Goal: Information Seeking & Learning: Learn about a topic

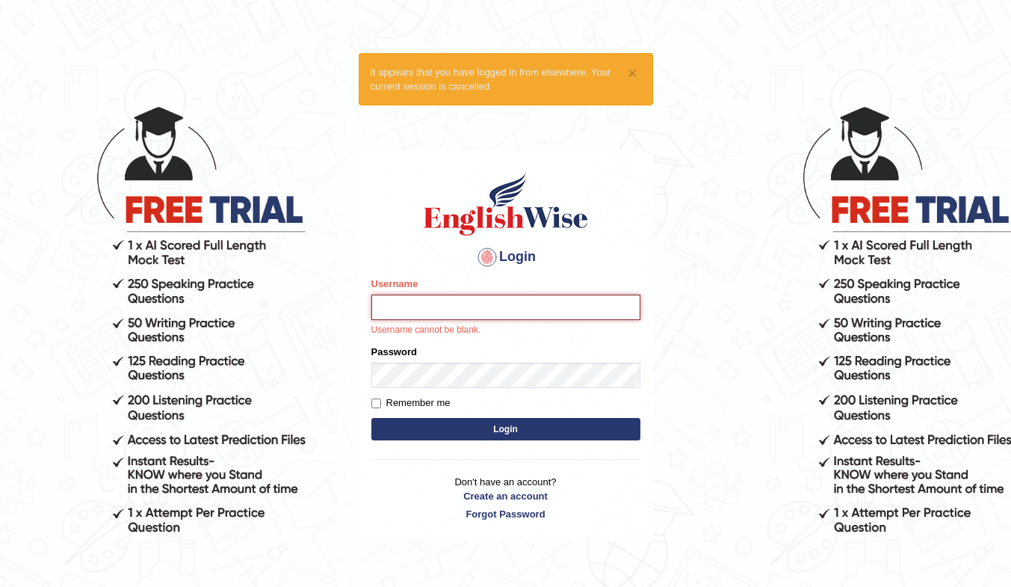
type input "Eungpat"
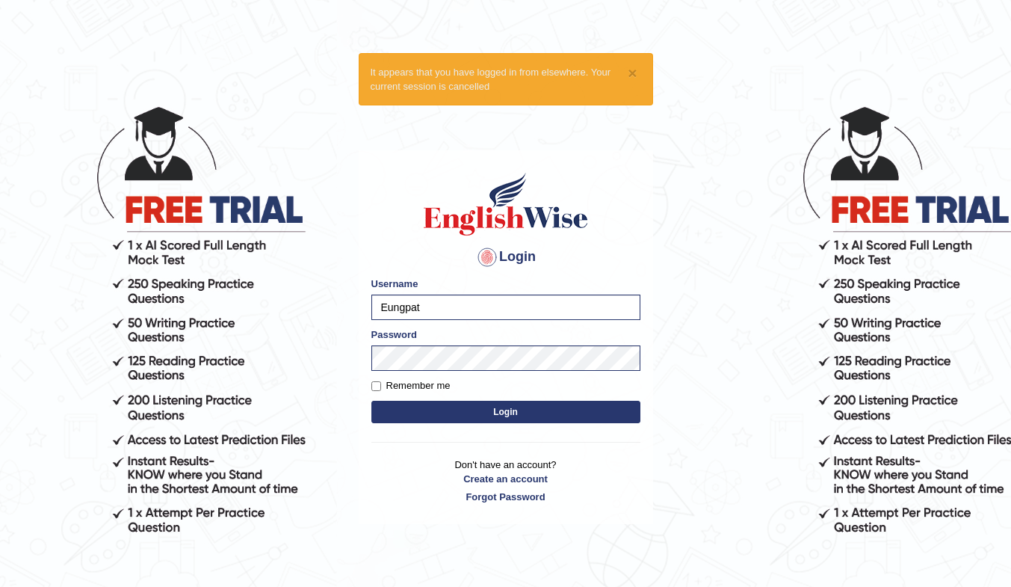
click at [501, 413] on button "Login" at bounding box center [505, 412] width 269 height 22
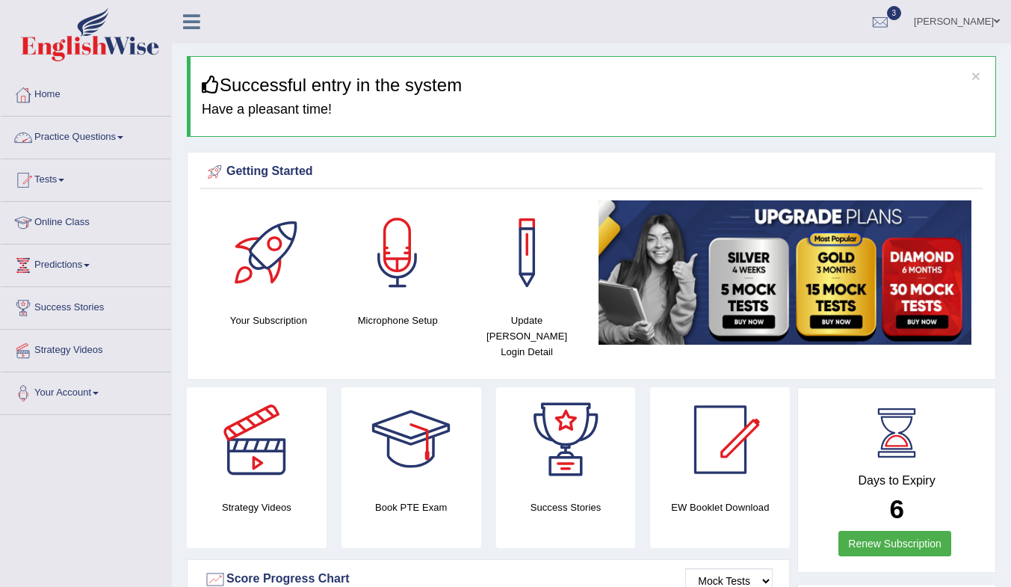
click at [91, 135] on link "Practice Questions" at bounding box center [86, 135] width 170 height 37
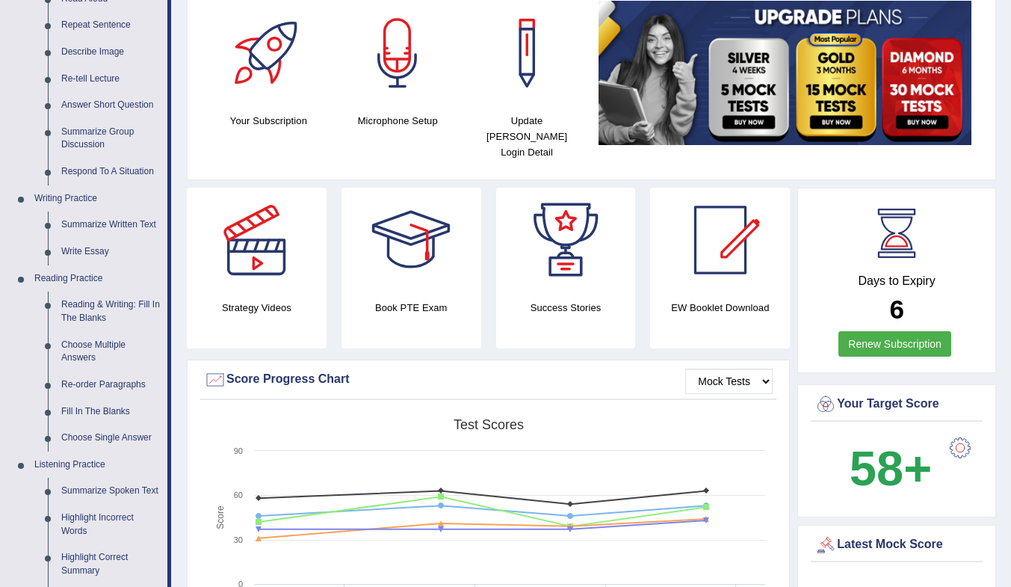
scroll to position [224, 0]
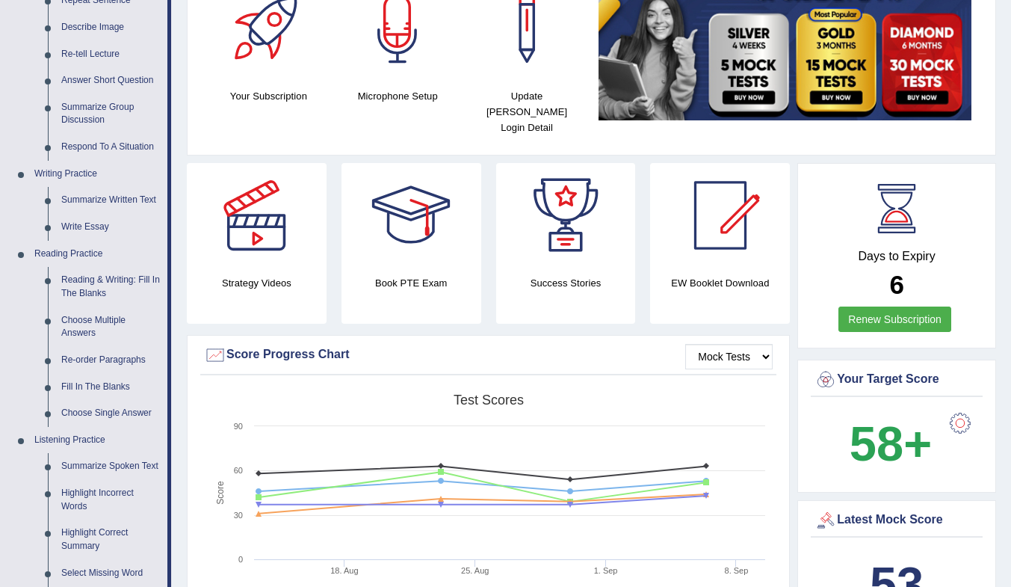
click at [96, 288] on link "Reading & Writing: Fill In The Blanks" at bounding box center [111, 287] width 113 height 40
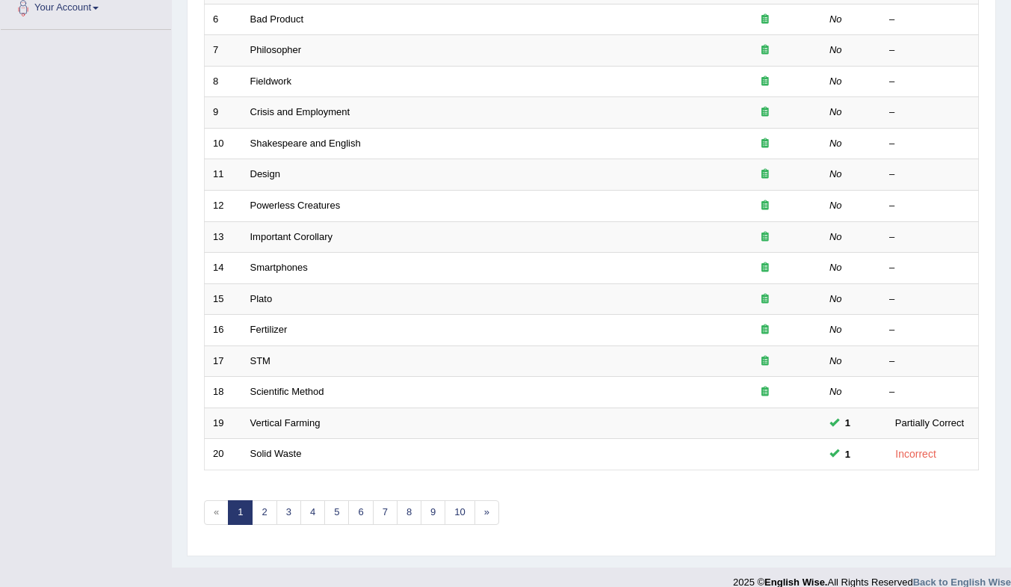
scroll to position [403, 0]
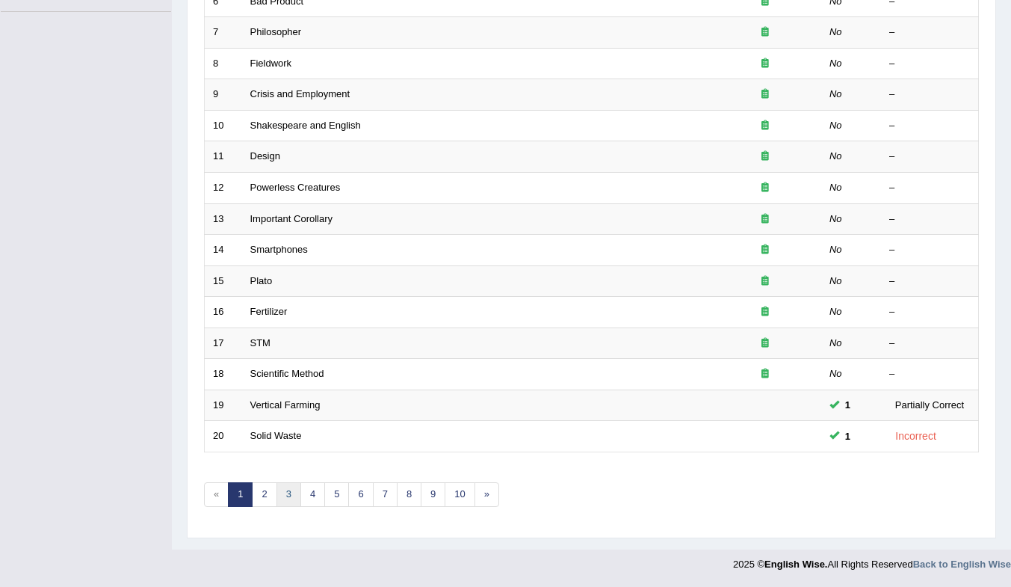
click at [284, 495] on link "3" at bounding box center [289, 494] width 25 height 25
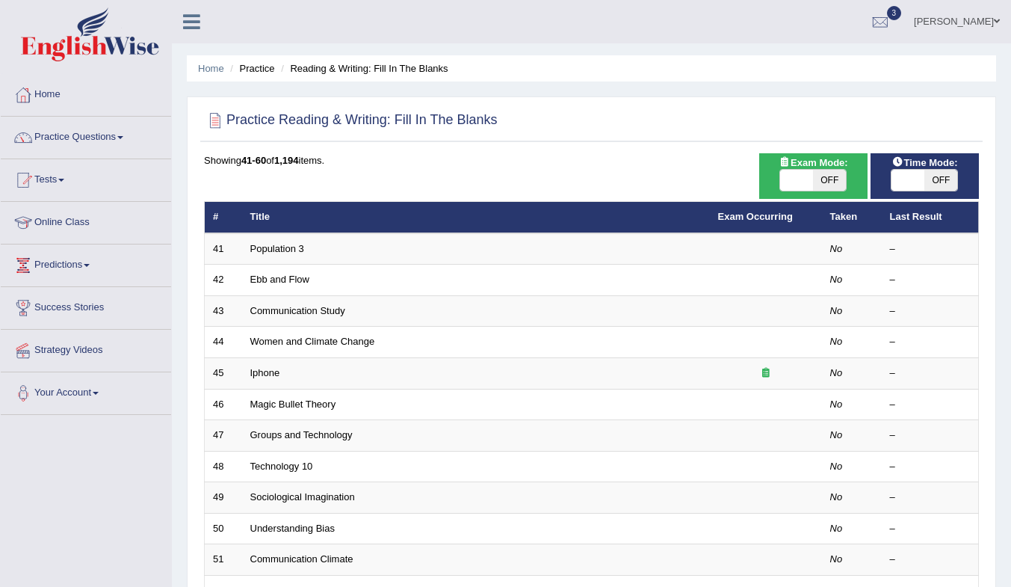
click at [265, 249] on link "Population 3" at bounding box center [277, 248] width 54 height 11
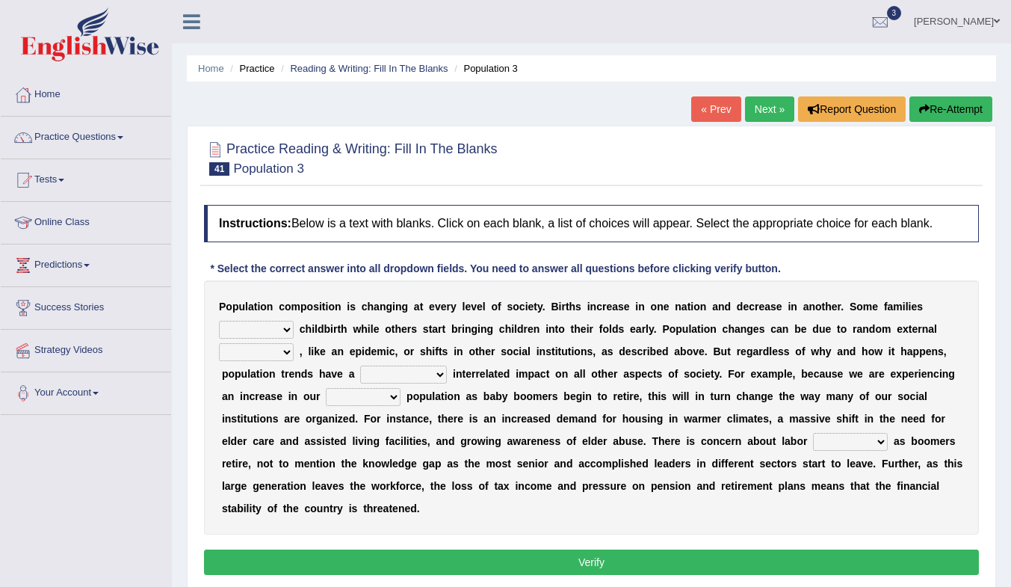
click at [280, 330] on select "demand default deliver delay" at bounding box center [256, 330] width 75 height 18
select select "default"
click at [219, 321] on select "demand default deliver delay" at bounding box center [256, 330] width 75 height 18
click at [273, 352] on select "variations fortune formation forces" at bounding box center [256, 352] width 75 height 18
select select "formation"
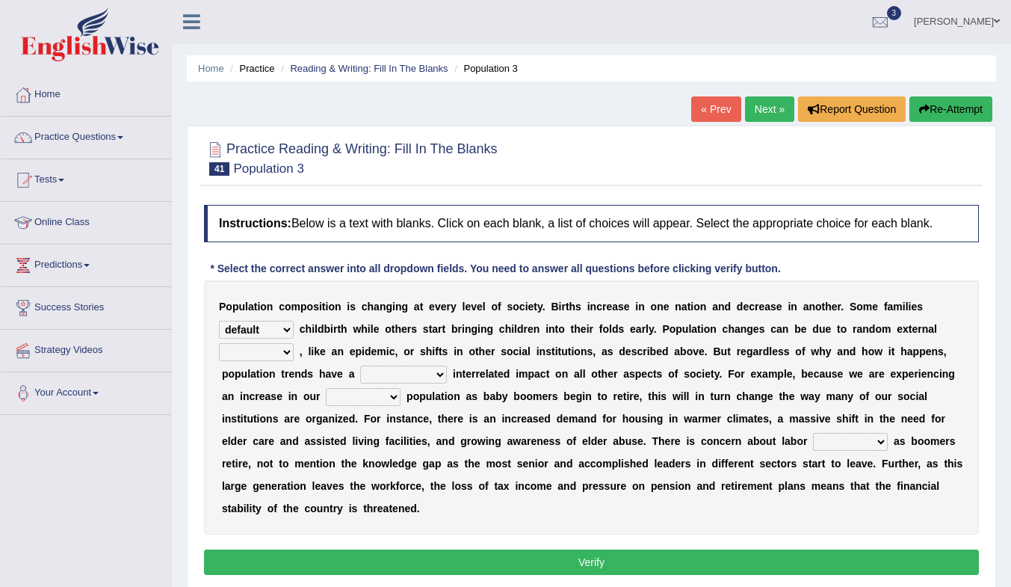
click at [219, 343] on select "variations fortune formation forces" at bounding box center [256, 352] width 75 height 18
click at [410, 371] on select "tremendous tenuous tremulous spontaneous" at bounding box center [403, 374] width 87 height 18
select select "tremendous"
click at [360, 365] on select "tremendous tenuous tremulous spontaneous" at bounding box center [403, 374] width 87 height 18
click at [375, 396] on select "tertiary senior junior primary" at bounding box center [363, 397] width 75 height 18
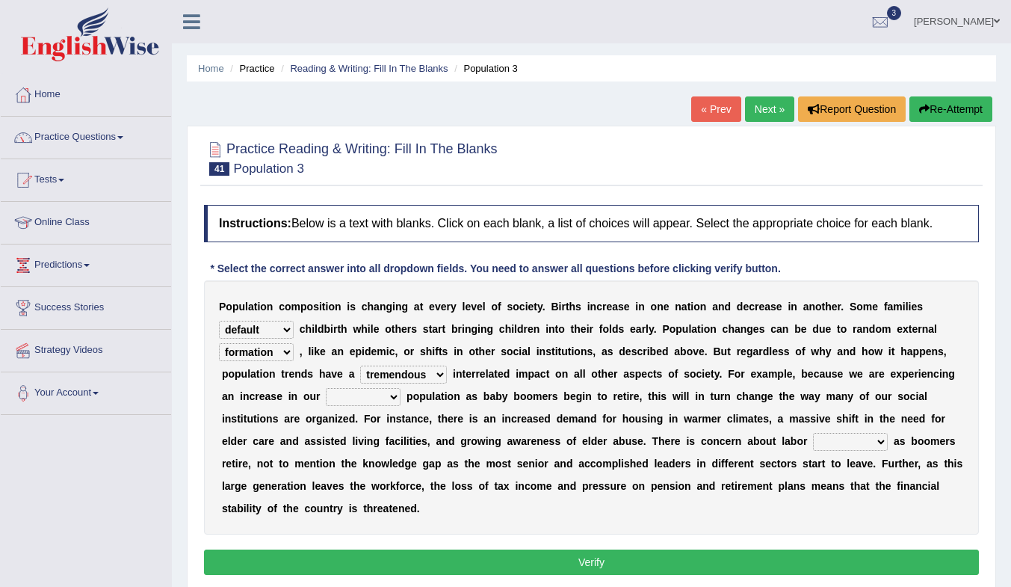
select select "senior"
click at [326, 388] on select "tertiary senior junior primary" at bounding box center [363, 397] width 75 height 18
click at [392, 398] on select "tertiary senior junior primary" at bounding box center [363, 397] width 75 height 18
click at [849, 442] on select "shortcuts shortfalls shortages shorthand" at bounding box center [850, 442] width 75 height 18
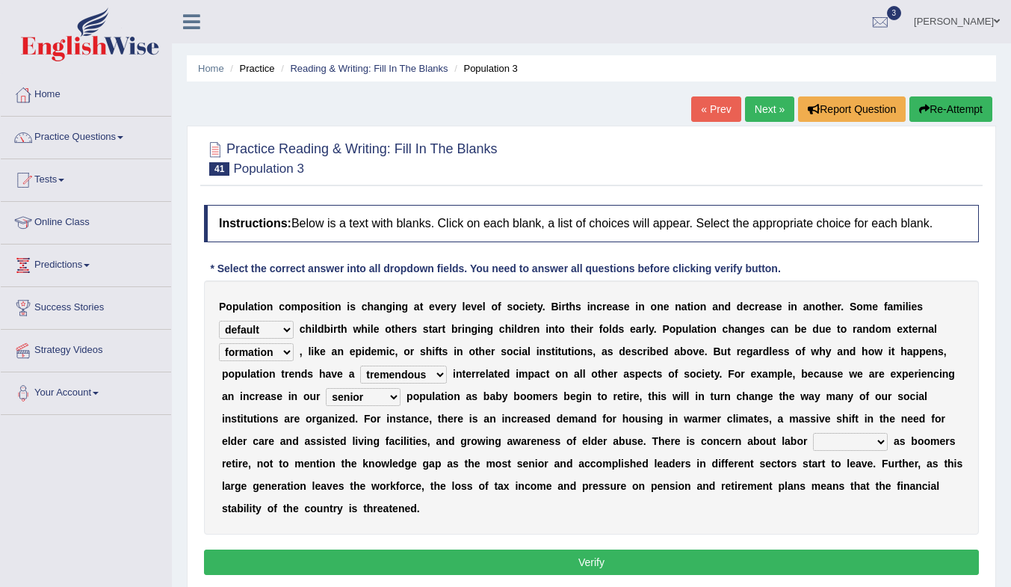
select select "shortages"
click at [813, 433] on select "shortcuts shortfalls shortages shorthand" at bounding box center [850, 442] width 75 height 18
click at [686, 555] on button "Verify" at bounding box center [591, 561] width 775 height 25
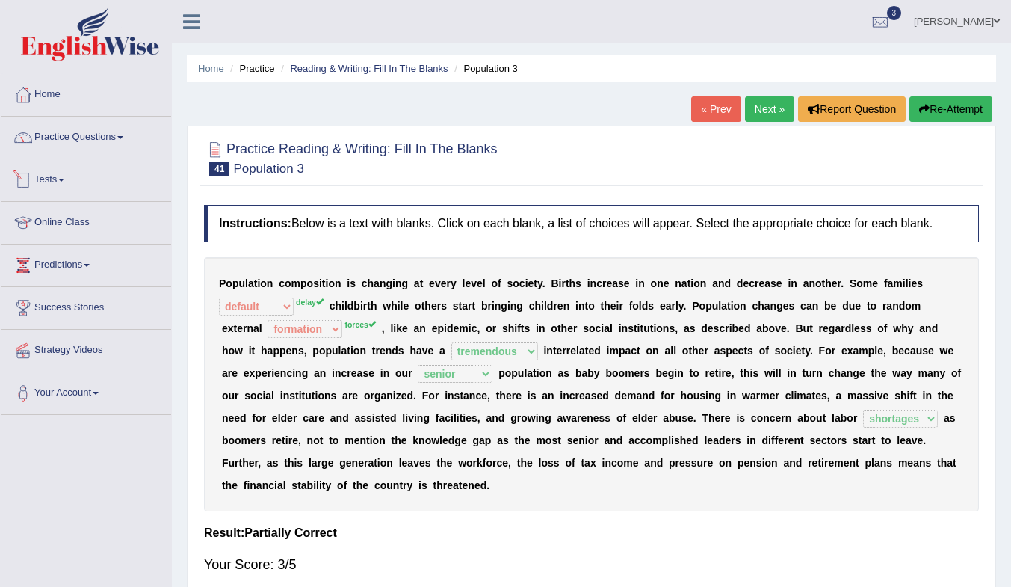
click at [61, 137] on link "Practice Questions" at bounding box center [86, 135] width 170 height 37
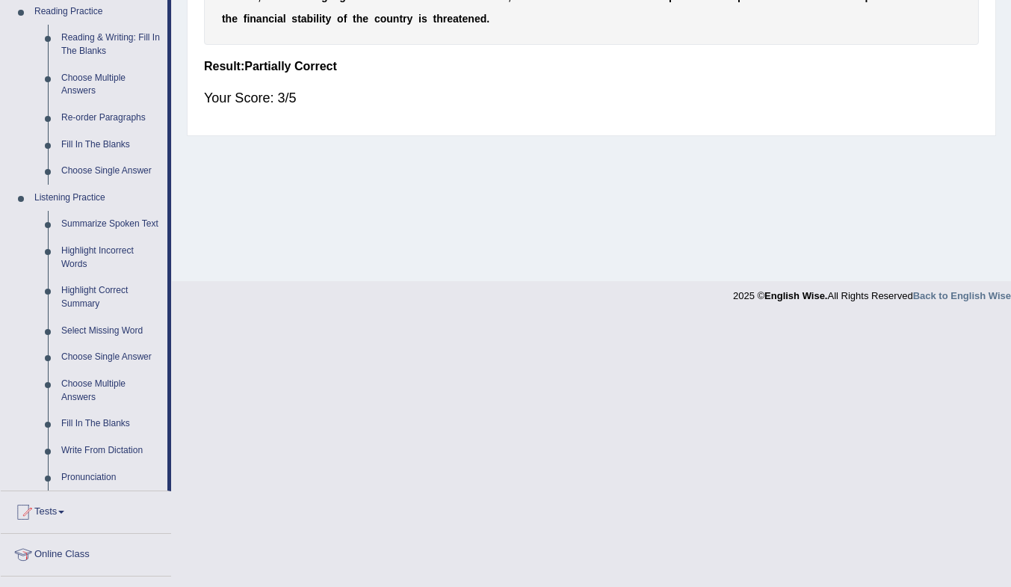
scroll to position [448, 0]
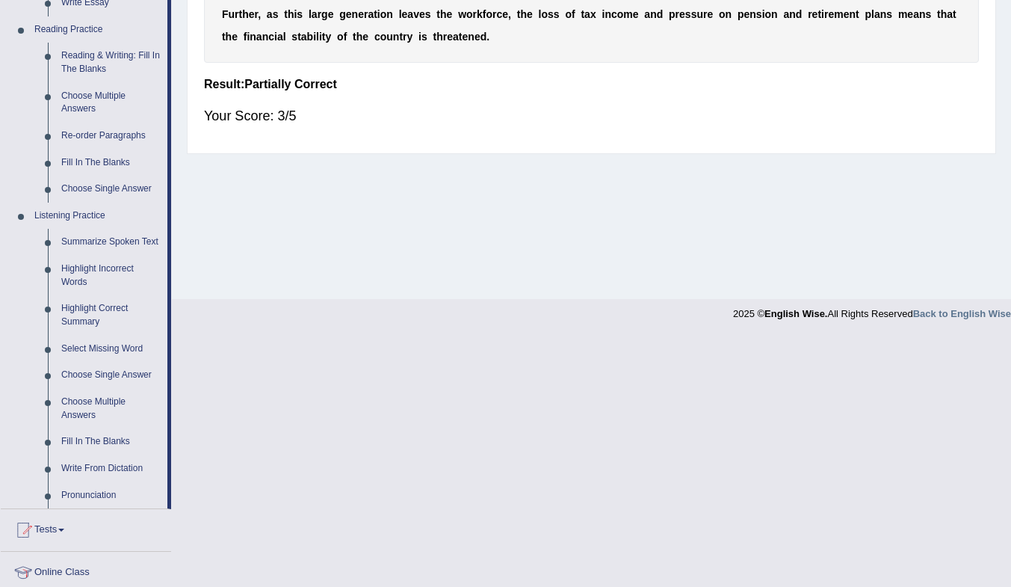
click at [69, 316] on link "Highlight Correct Summary" at bounding box center [111, 315] width 113 height 40
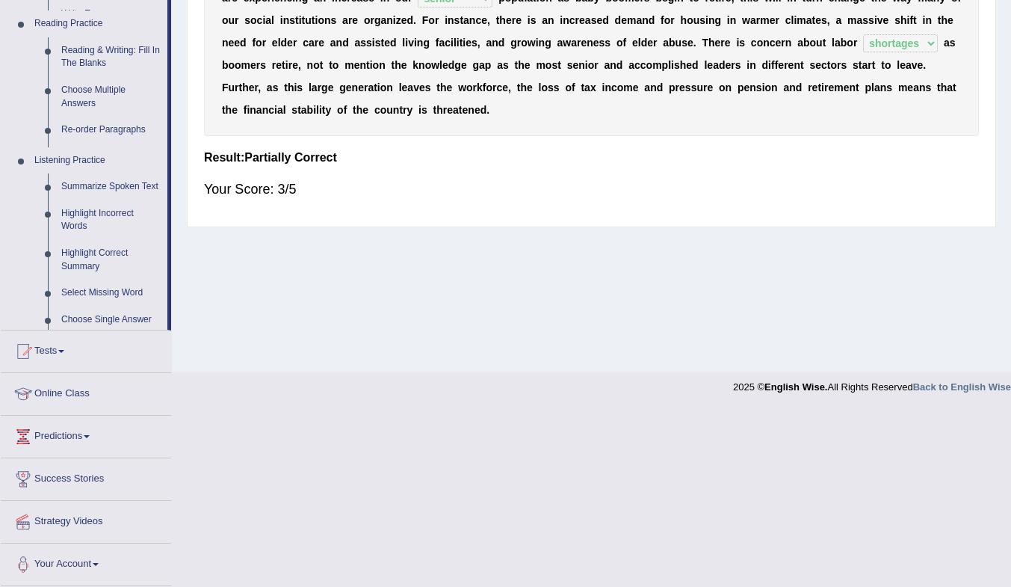
scroll to position [198, 0]
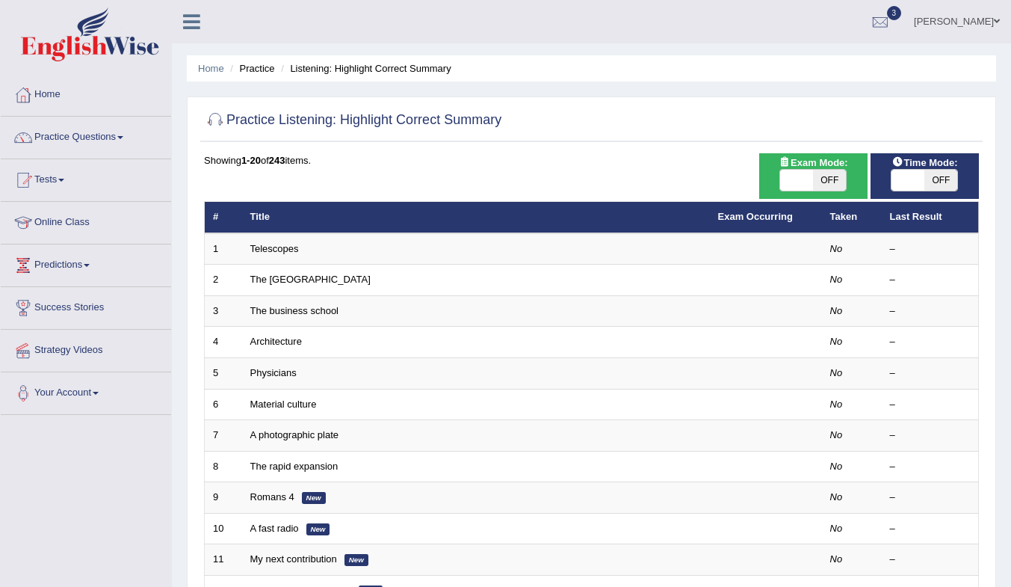
click at [278, 251] on link "Telescopes" at bounding box center [274, 248] width 49 height 11
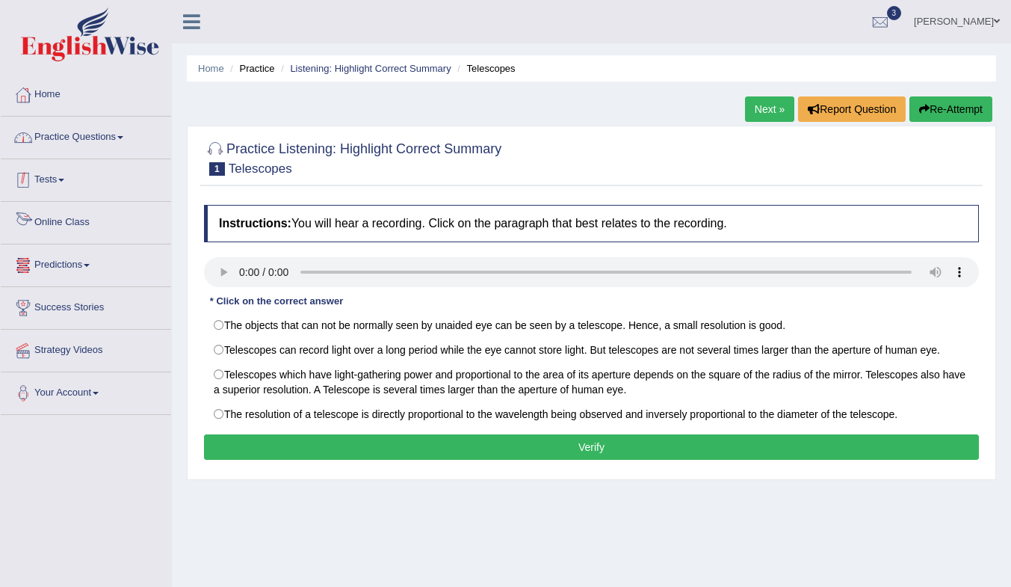
click at [57, 128] on link "Practice Questions" at bounding box center [86, 135] width 170 height 37
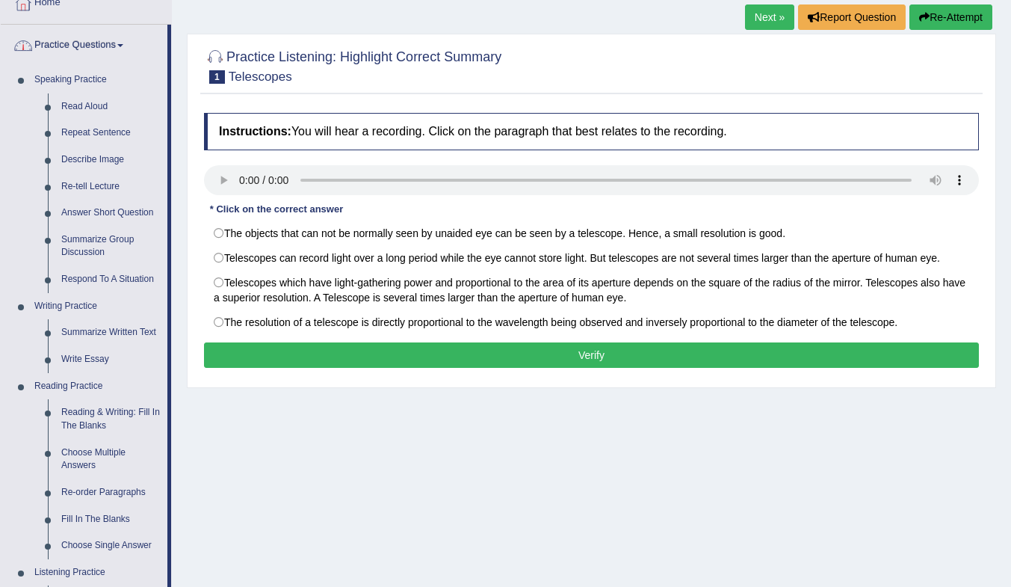
scroll to position [448, 0]
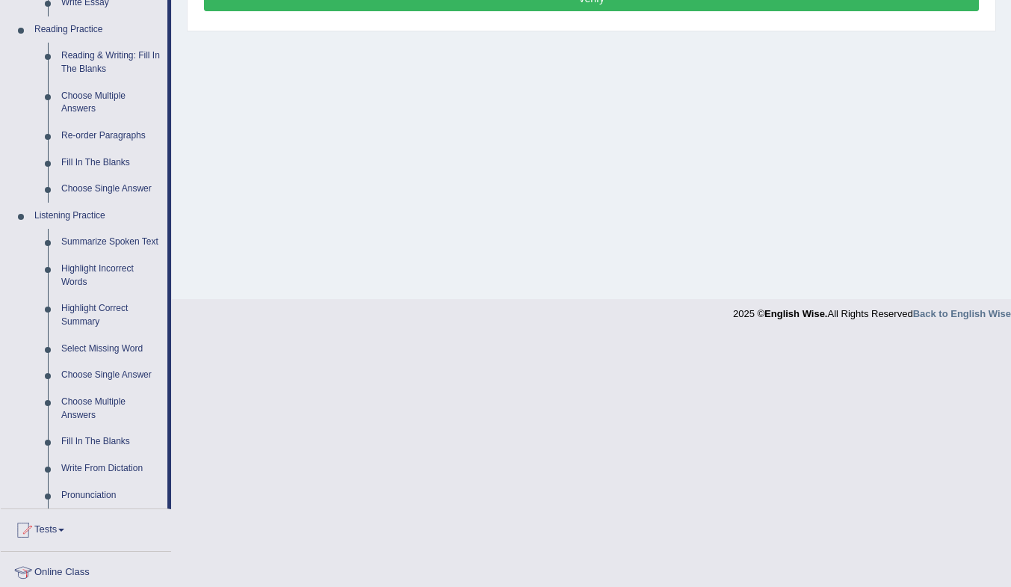
click at [86, 275] on link "Highlight Incorrect Words" at bounding box center [111, 276] width 113 height 40
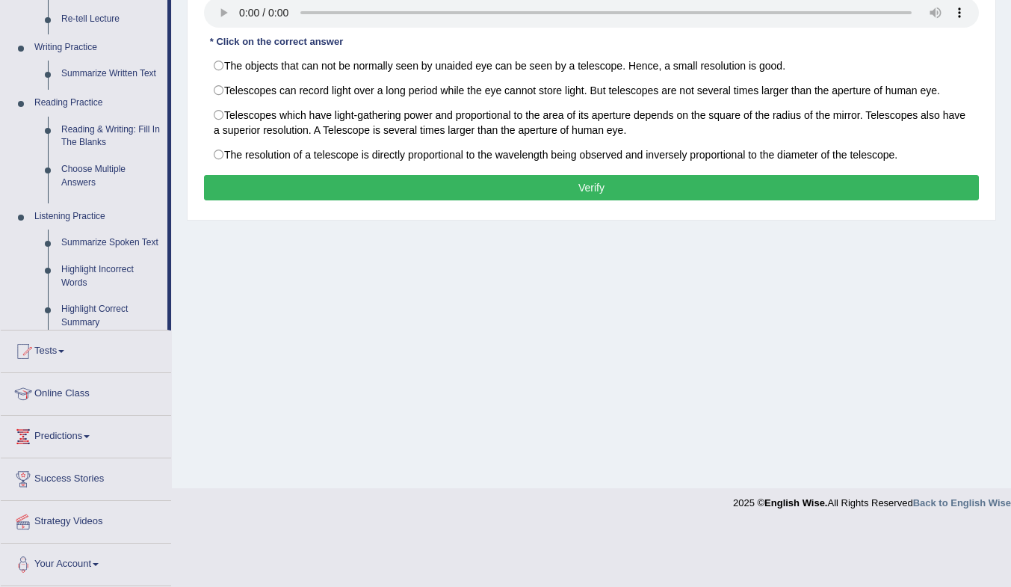
scroll to position [198, 0]
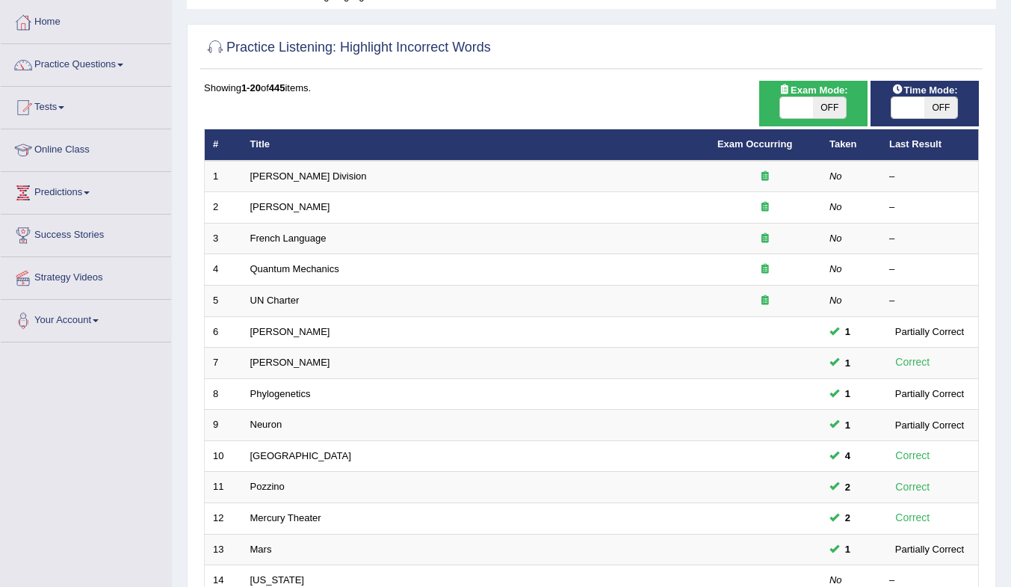
scroll to position [403, 0]
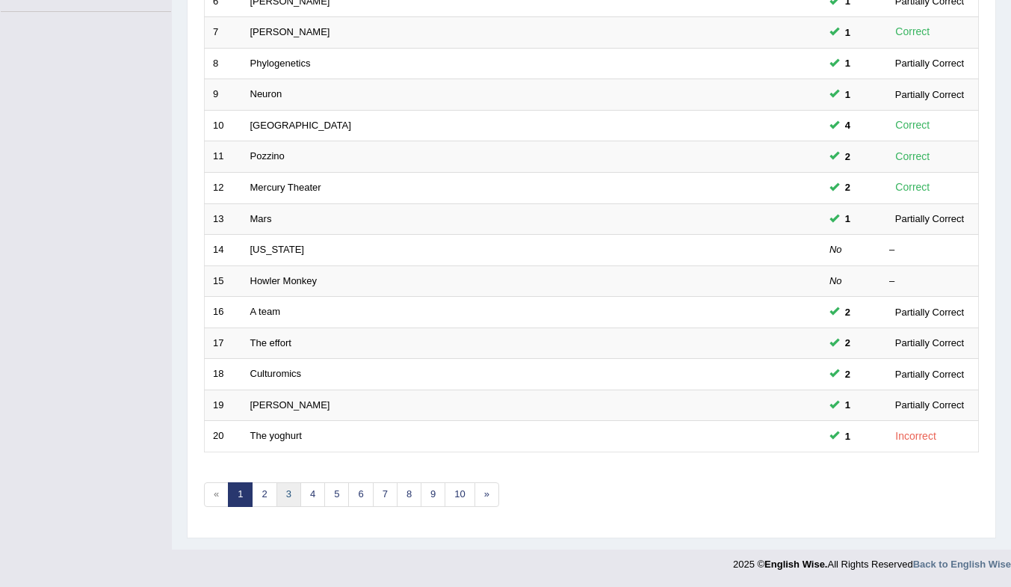
click at [283, 494] on link "3" at bounding box center [289, 494] width 25 height 25
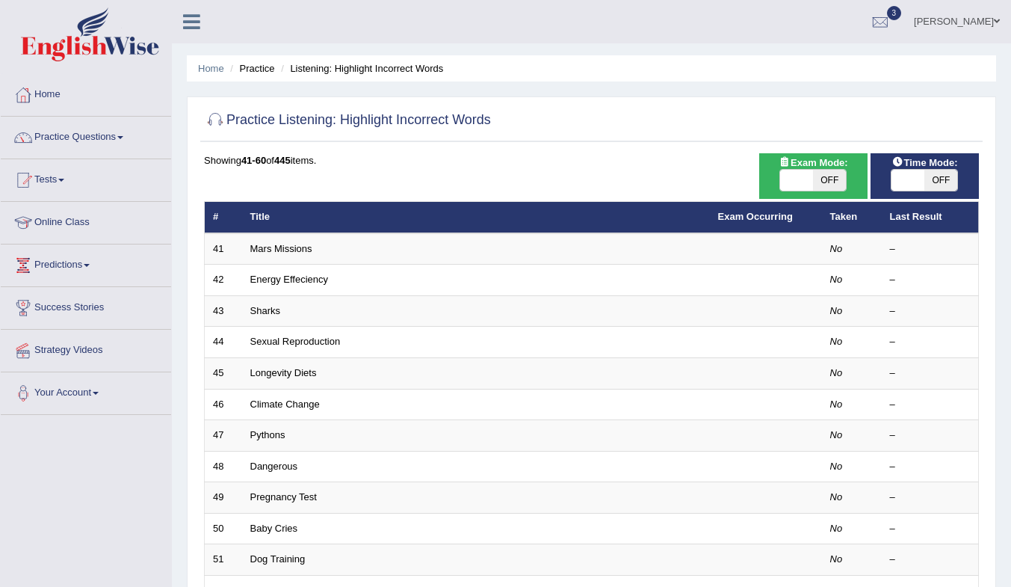
click at [282, 246] on link "Mars Missions" at bounding box center [281, 248] width 62 height 11
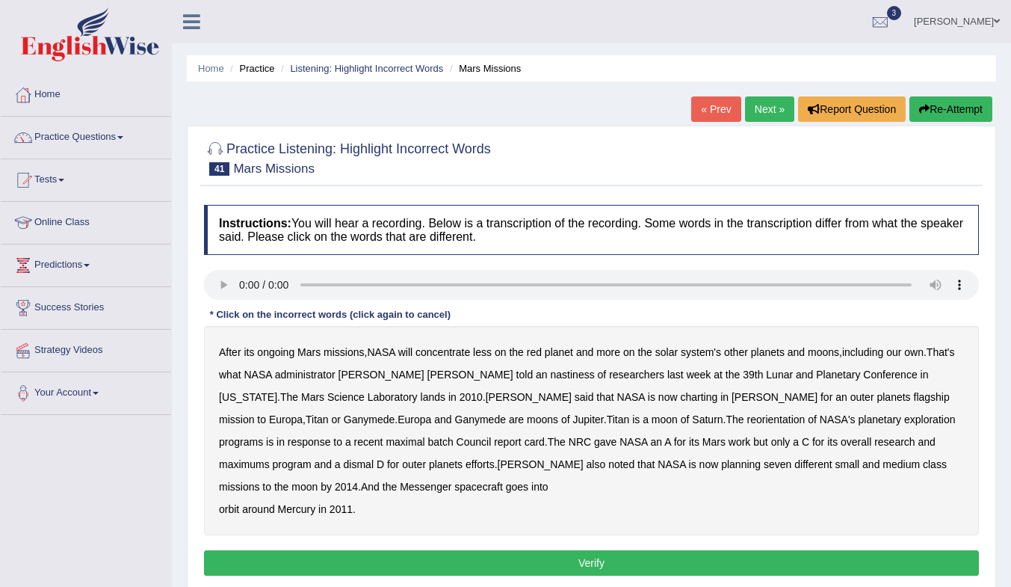
click at [680, 393] on b "charting" at bounding box center [698, 397] width 37 height 12
click at [270, 458] on b "maximums" at bounding box center [244, 464] width 51 height 12
click at [551, 374] on b "nastiness" at bounding box center [573, 374] width 44 height 12
drag, startPoint x: 846, startPoint y: 398, endPoint x: 857, endPoint y: 398, distance: 10.5
click at [395, 413] on b "Ganymede" at bounding box center [369, 419] width 51 height 12
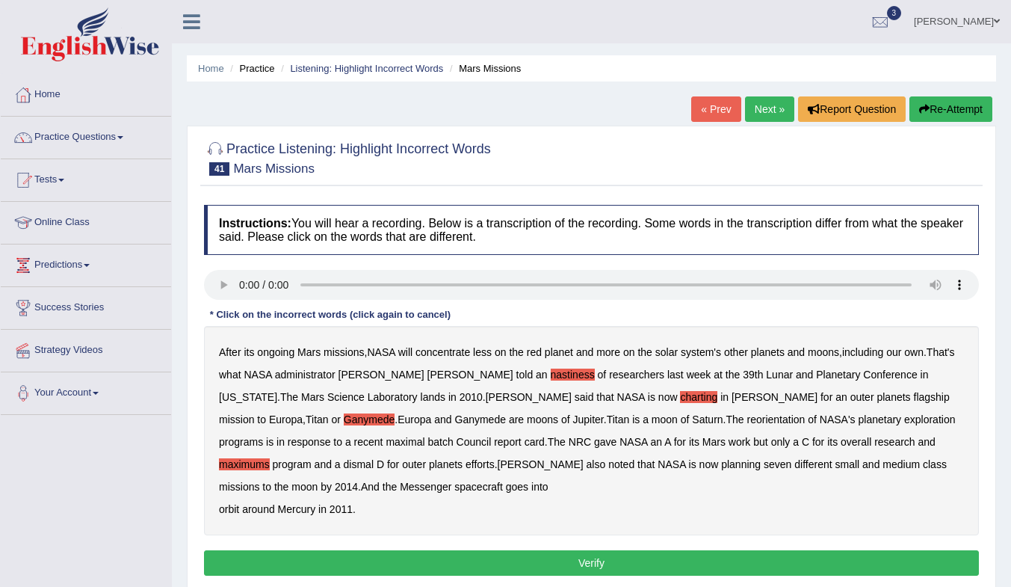
click at [395, 413] on b "Ganymede" at bounding box center [369, 419] width 51 height 12
click at [317, 558] on button "Verify" at bounding box center [591, 562] width 775 height 25
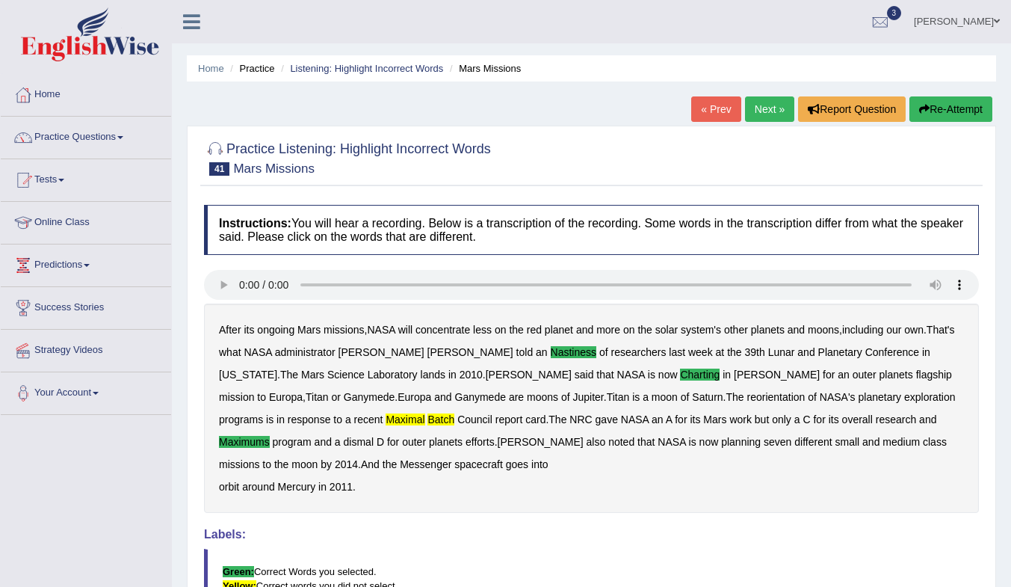
click at [764, 105] on link "Next »" at bounding box center [769, 108] width 49 height 25
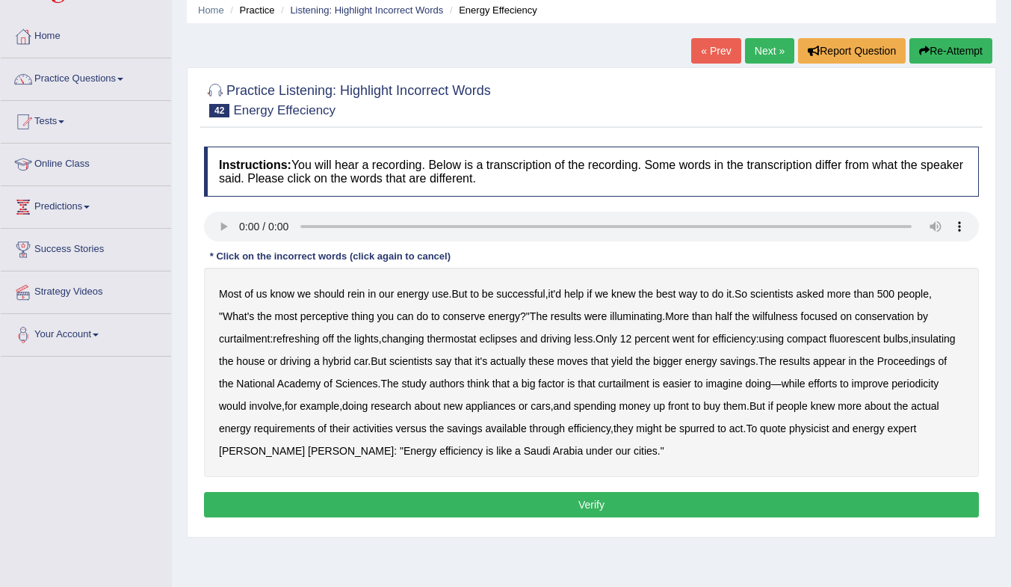
scroll to position [75, 0]
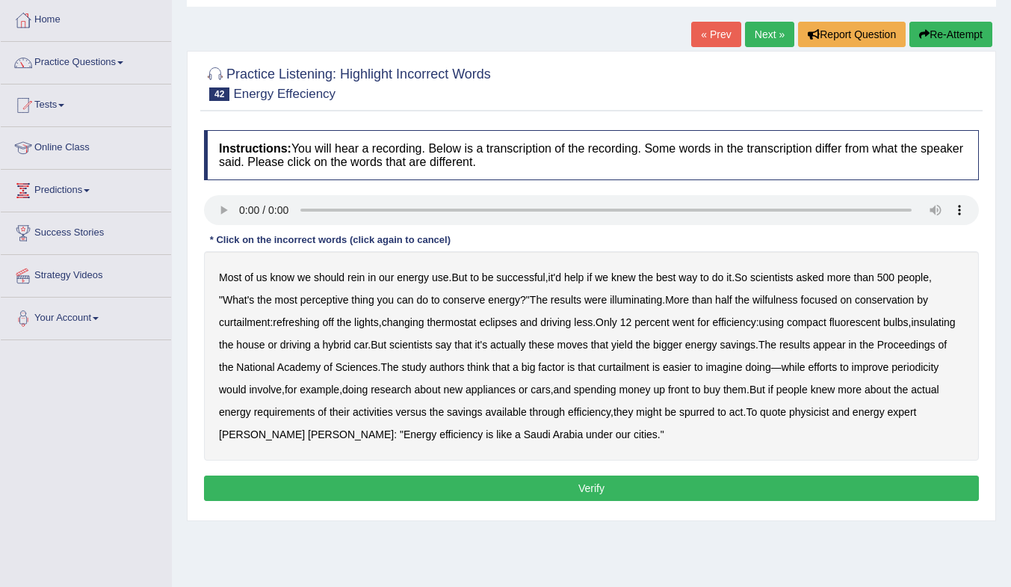
click at [330, 300] on b "perceptive" at bounding box center [324, 300] width 49 height 12
click at [780, 304] on b "wilfulness" at bounding box center [776, 300] width 46 height 12
click at [650, 369] on b "curtailment" at bounding box center [624, 367] width 51 height 12
click at [650, 366] on b "curtailment" at bounding box center [624, 367] width 51 height 12
click at [578, 487] on button "Verify" at bounding box center [591, 487] width 775 height 25
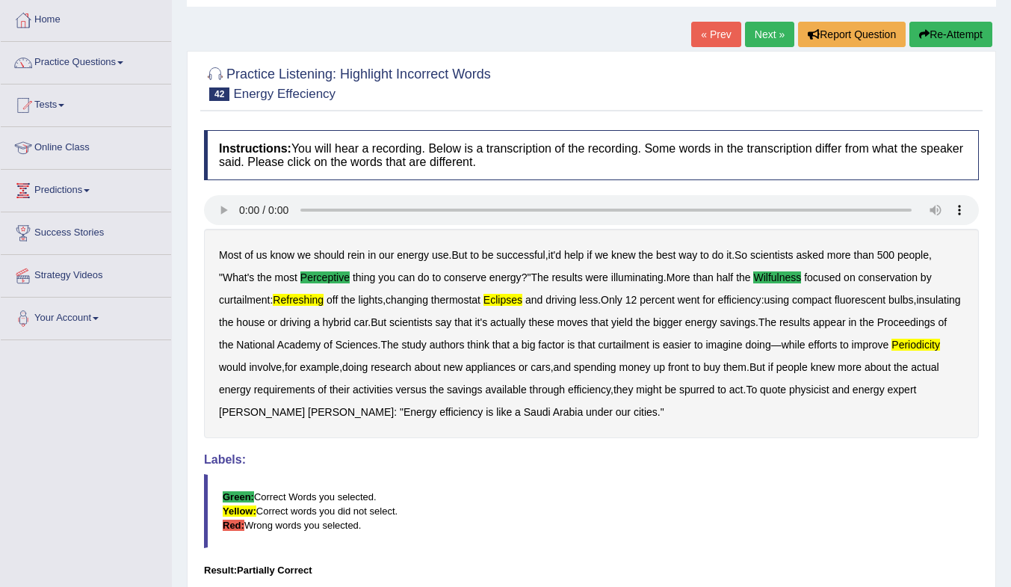
click at [775, 26] on link "Next »" at bounding box center [769, 34] width 49 height 25
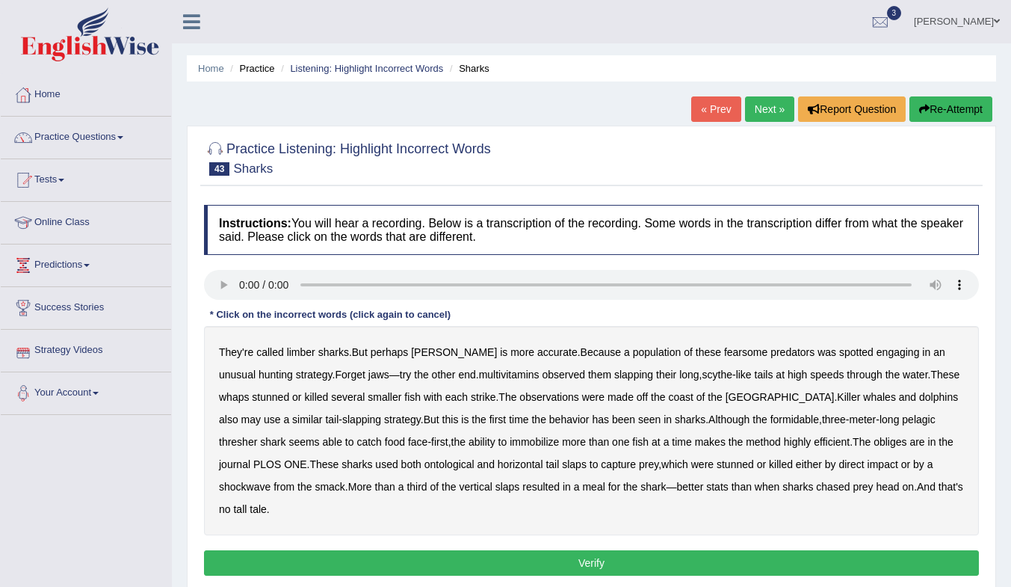
scroll to position [75, 0]
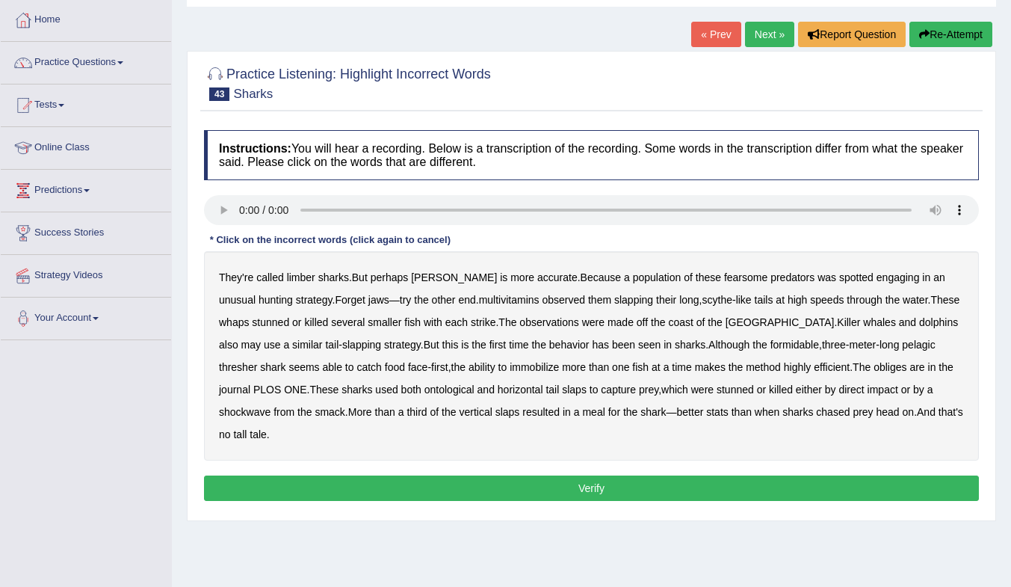
click at [308, 279] on b "limber" at bounding box center [301, 277] width 28 height 12
click at [484, 302] on b "multivitamins" at bounding box center [509, 300] width 61 height 12
click at [425, 389] on b "ontological" at bounding box center [450, 389] width 50 height 12
drag, startPoint x: 422, startPoint y: 388, endPoint x: 431, endPoint y: 389, distance: 8.4
click at [425, 388] on b "ontological" at bounding box center [450, 389] width 50 height 12
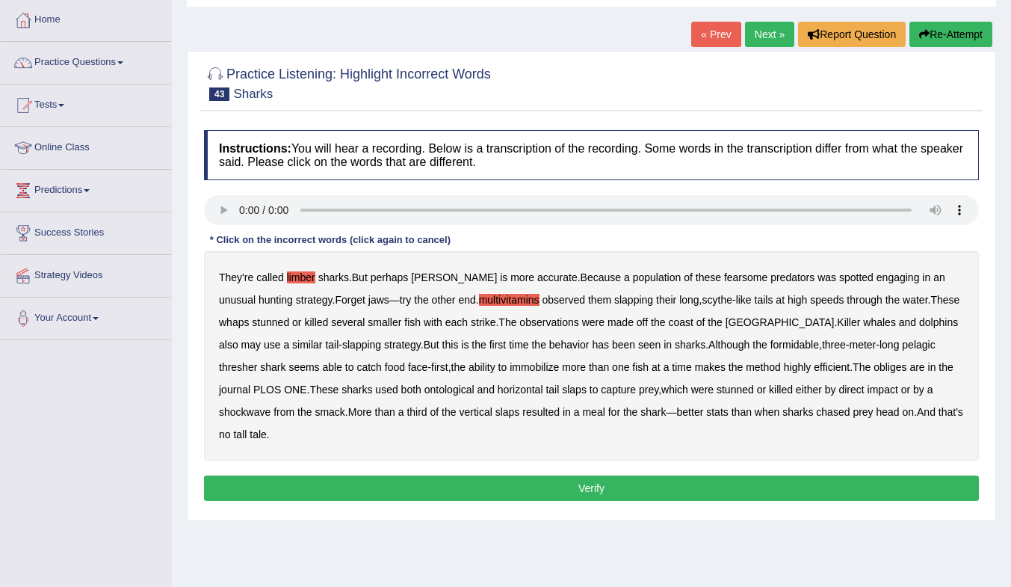
click at [772, 324] on b "Philippines" at bounding box center [780, 322] width 109 height 12
click at [310, 489] on button "Verify" at bounding box center [591, 487] width 775 height 25
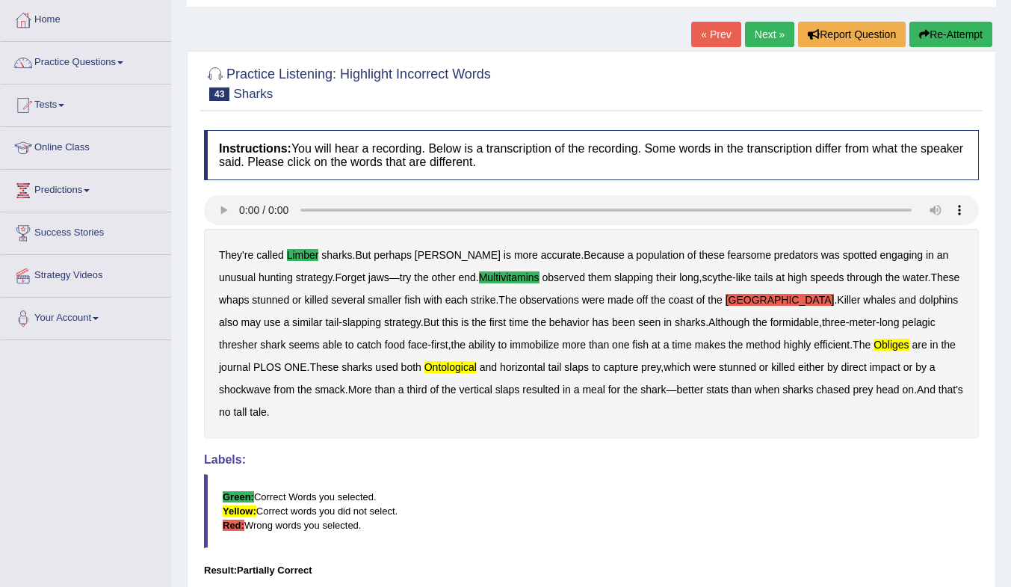
click at [755, 300] on b "Philippines" at bounding box center [780, 300] width 109 height 12
click at [759, 33] on link "Next »" at bounding box center [769, 34] width 49 height 25
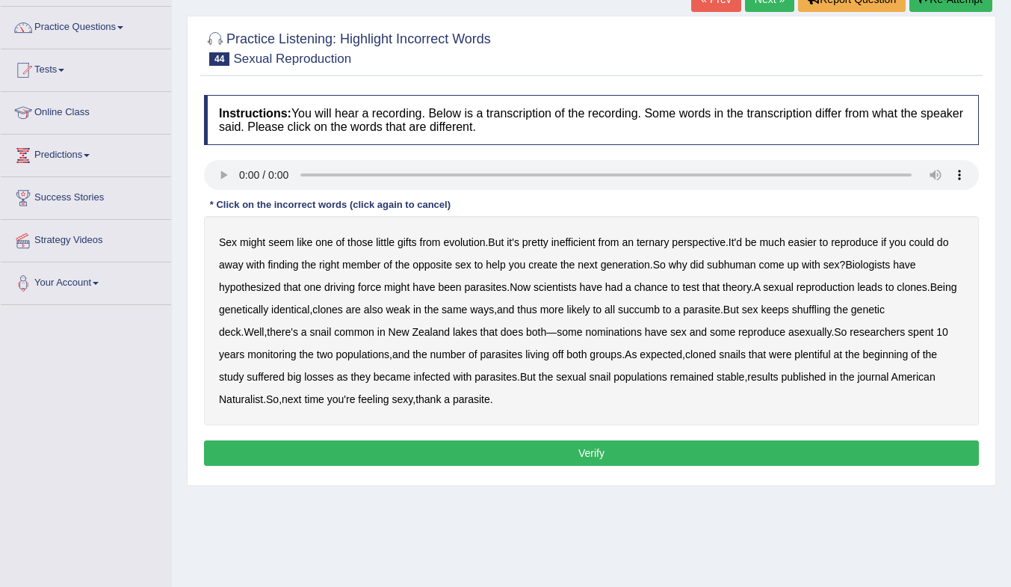
scroll to position [149, 0]
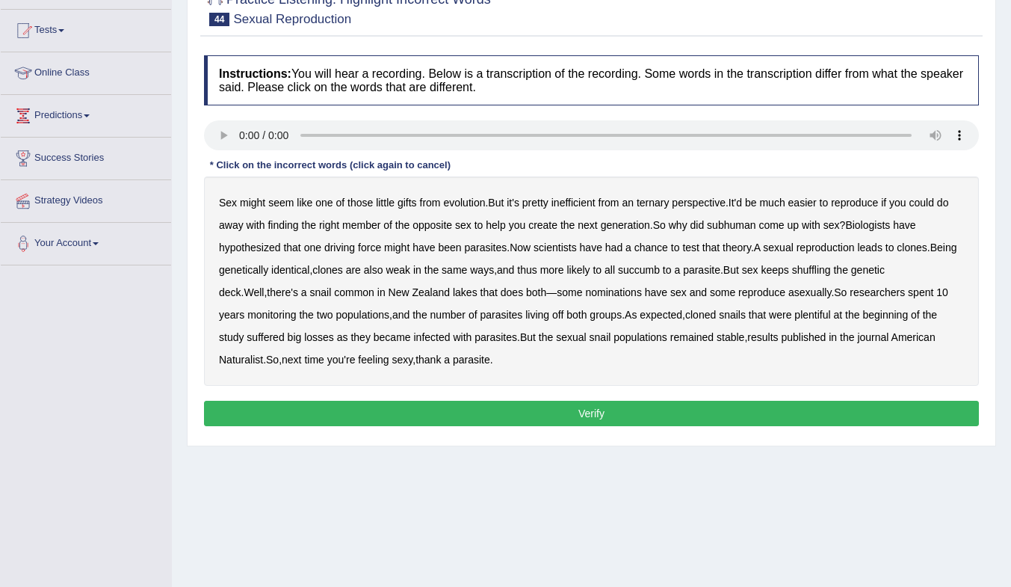
click at [284, 409] on button "Verify" at bounding box center [591, 413] width 775 height 25
click at [722, 229] on b "subhuman" at bounding box center [731, 225] width 49 height 12
click at [660, 270] on b "succumb" at bounding box center [639, 270] width 42 height 12
click at [585, 289] on b "nominations" at bounding box center [613, 292] width 57 height 12
click at [658, 246] on b "chance" at bounding box center [652, 247] width 34 height 12
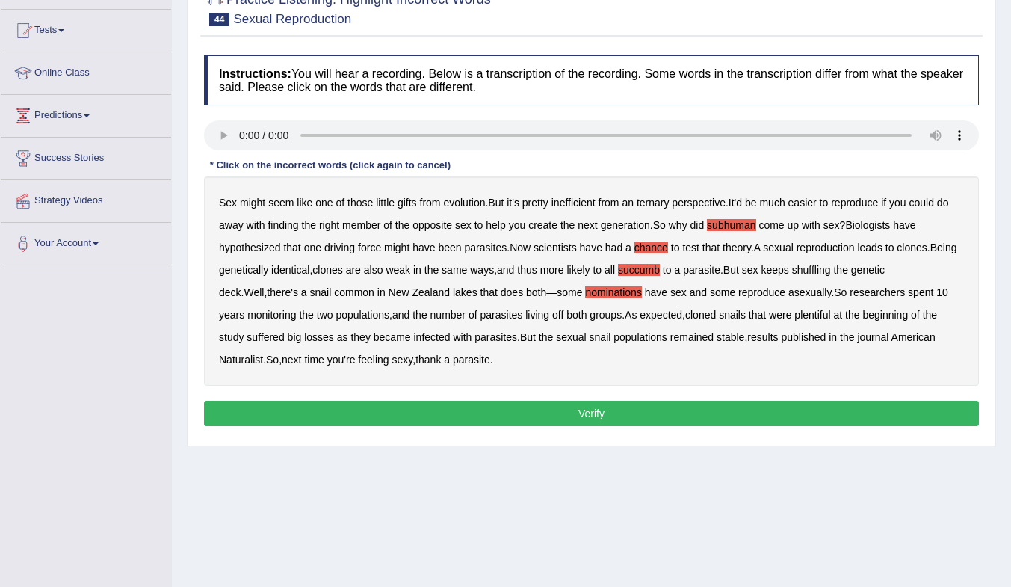
click at [653, 248] on b "chance" at bounding box center [652, 247] width 34 height 12
click at [407, 416] on button "Verify" at bounding box center [591, 413] width 775 height 25
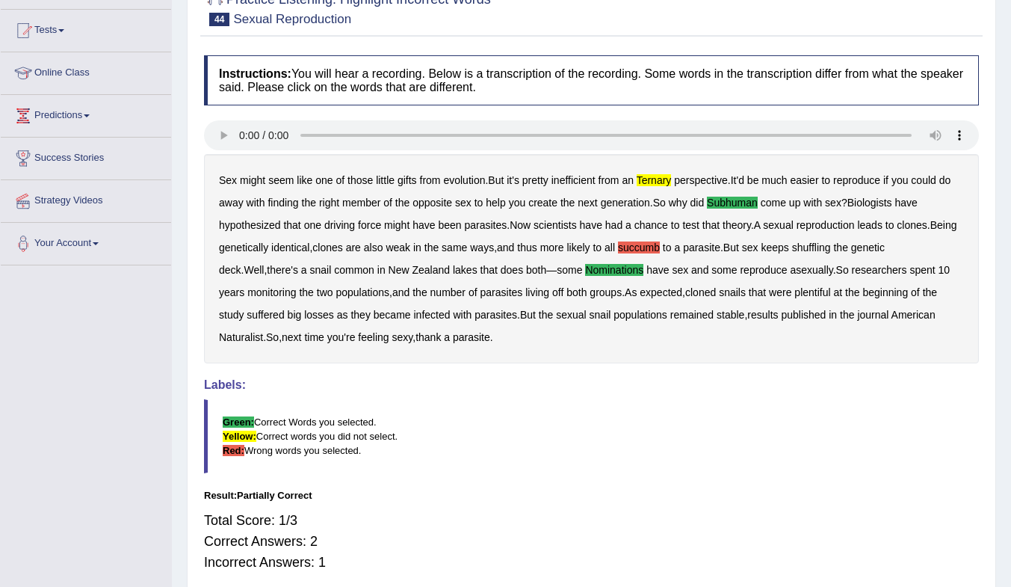
click at [660, 244] on b "succumb" at bounding box center [639, 247] width 42 height 12
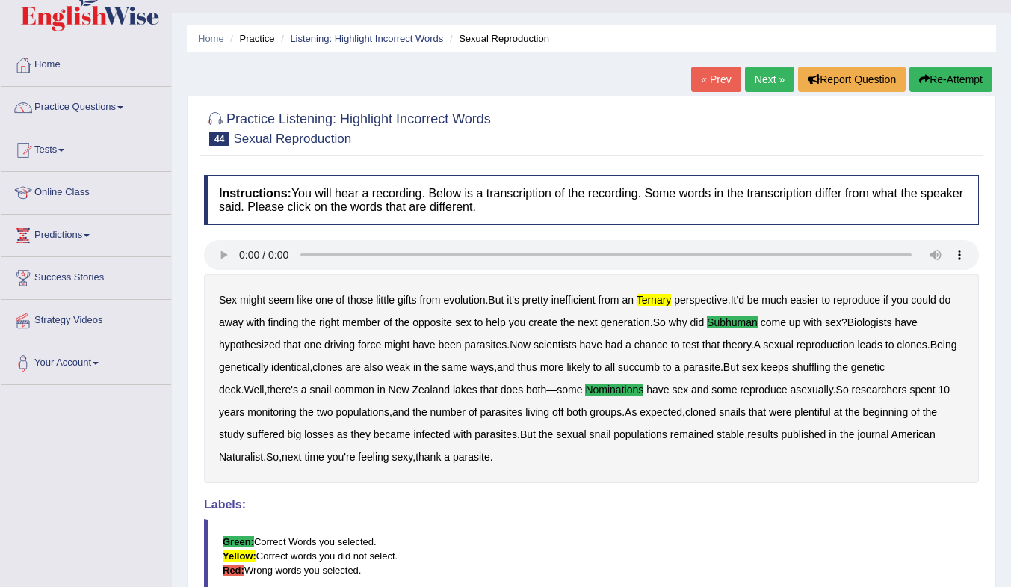
scroll to position [0, 0]
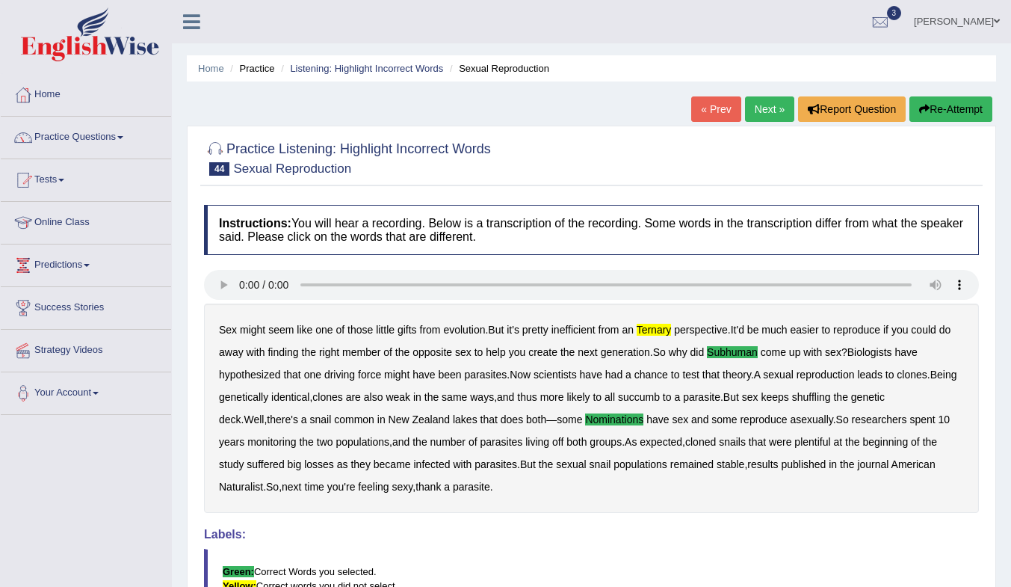
click at [754, 108] on link "Next »" at bounding box center [769, 108] width 49 height 25
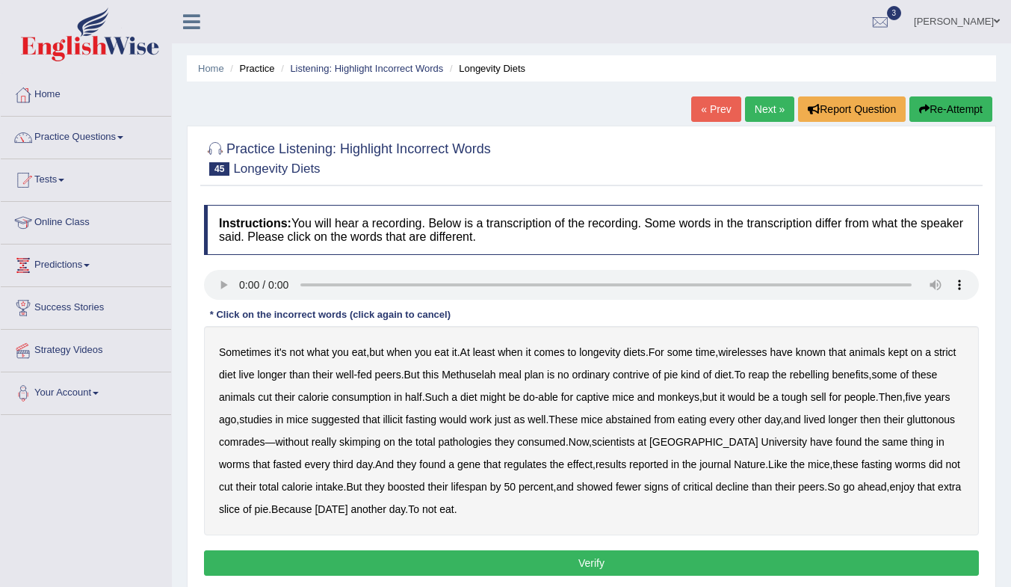
click at [723, 114] on link "« Prev" at bounding box center [715, 108] width 49 height 25
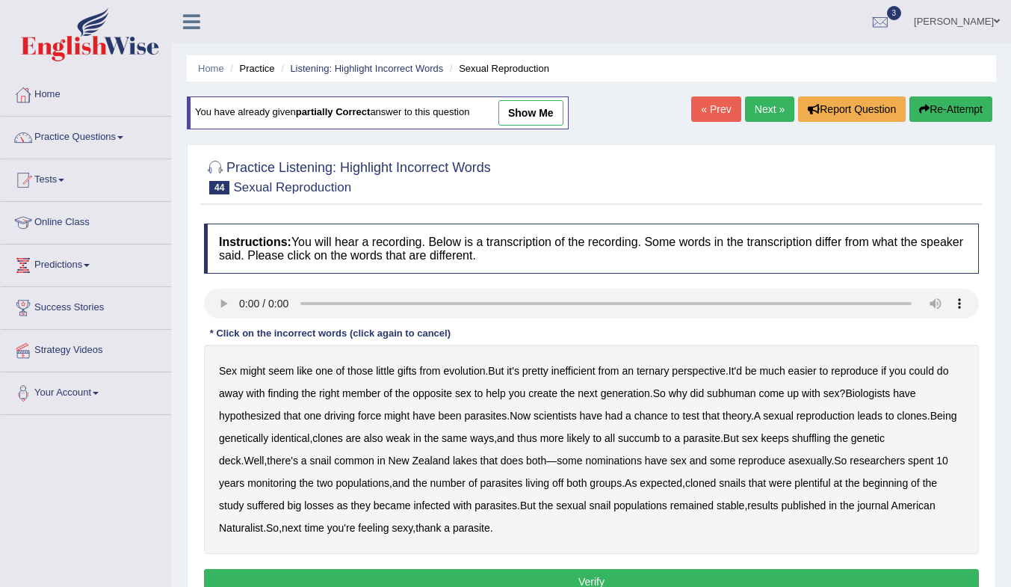
click at [759, 107] on link "Next »" at bounding box center [769, 108] width 49 height 25
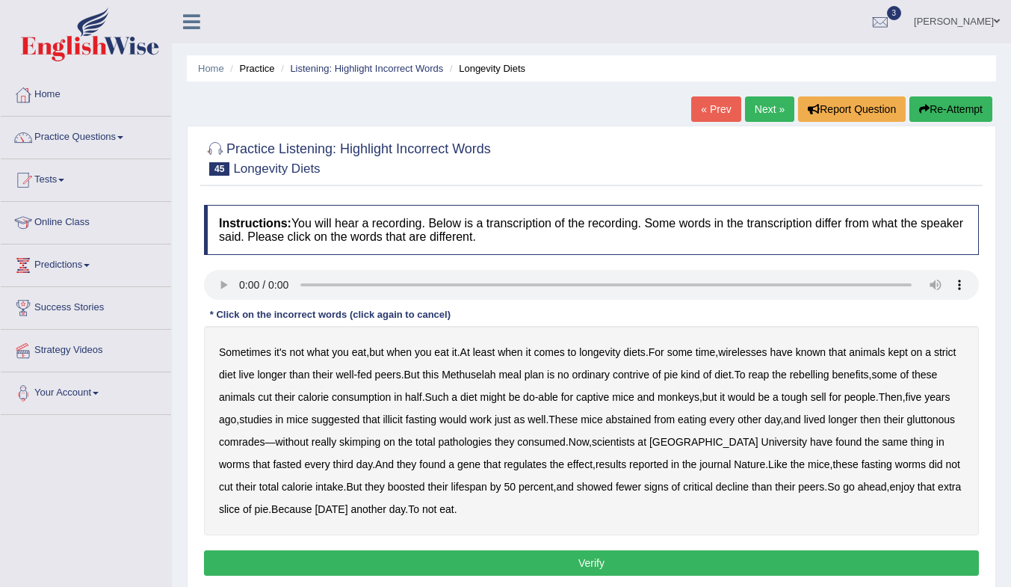
scroll to position [75, 0]
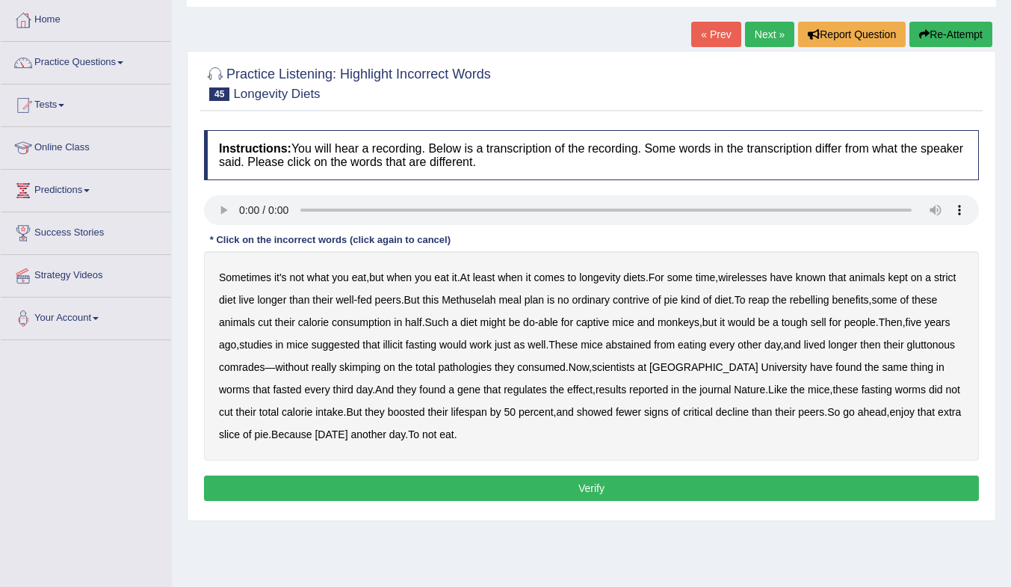
click at [756, 281] on b "wirelesses" at bounding box center [742, 277] width 49 height 12
click at [272, 343] on b "studies" at bounding box center [255, 345] width 33 height 12
click at [272, 349] on b "studies" at bounding box center [255, 345] width 33 height 12
click at [492, 365] on b "pathologies" at bounding box center [465, 367] width 54 height 12
click at [629, 389] on b "reported" at bounding box center [648, 389] width 39 height 12
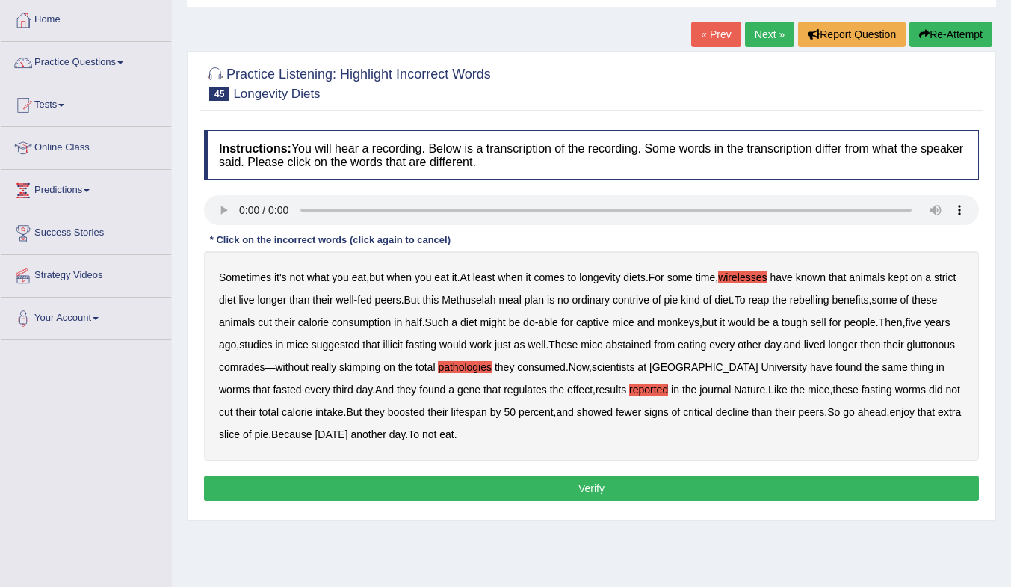
click at [650, 302] on b "contrive" at bounding box center [631, 300] width 37 height 12
click at [463, 491] on button "Verify" at bounding box center [591, 487] width 775 height 25
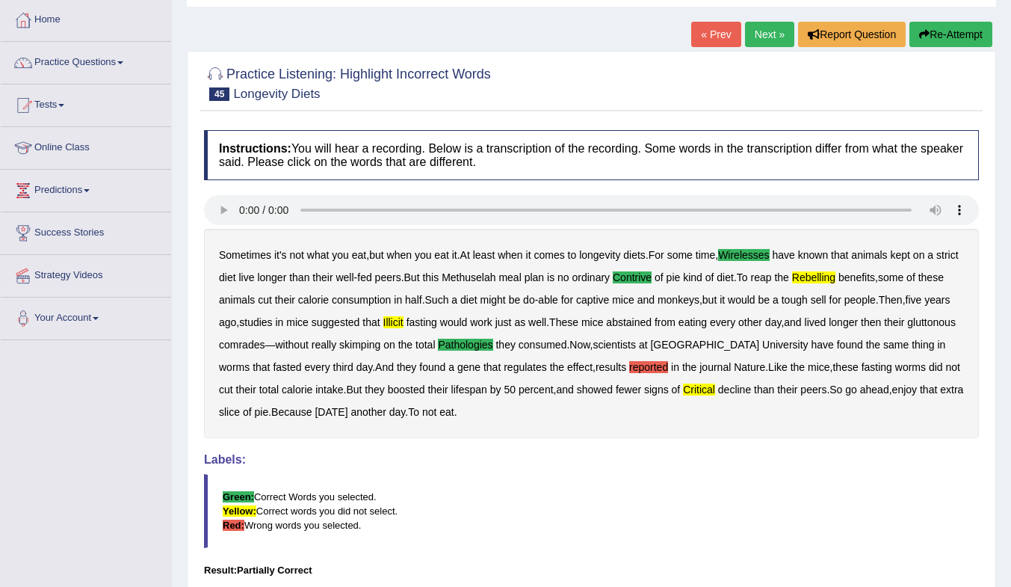
click at [636, 364] on b "reported" at bounding box center [648, 367] width 39 height 12
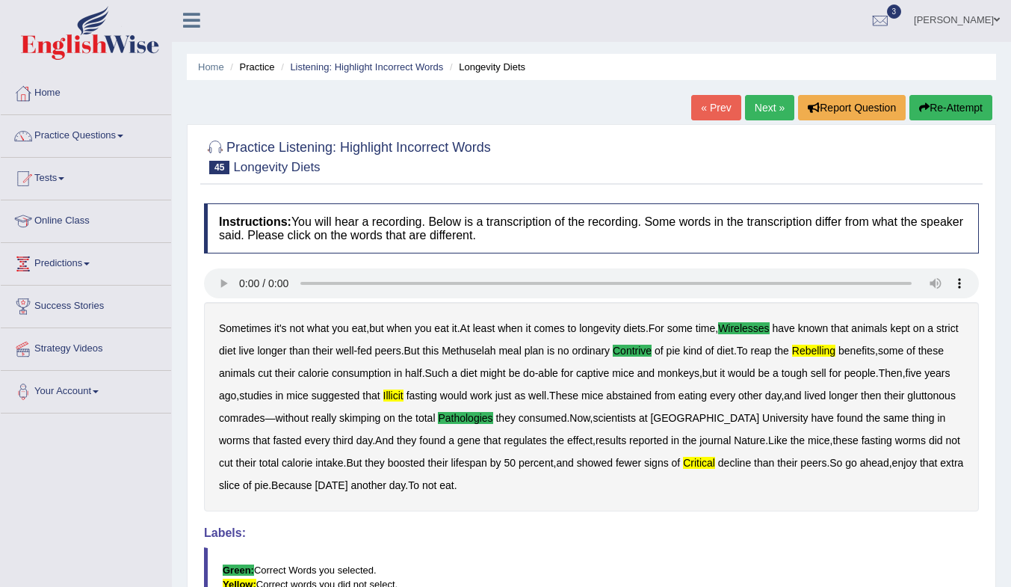
scroll to position [0, 0]
